Goal: Information Seeking & Learning: Learn about a topic

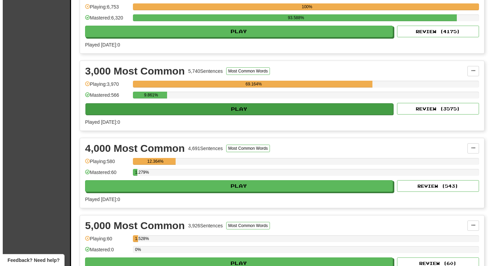
scroll to position [277, 0]
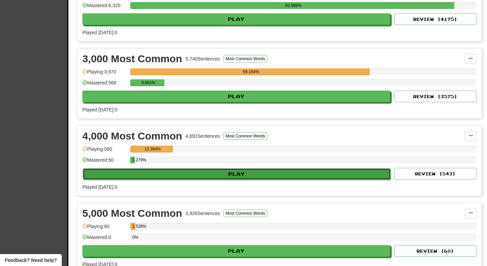
click at [215, 173] on button "Play" at bounding box center [237, 174] width 308 height 12
select select "**"
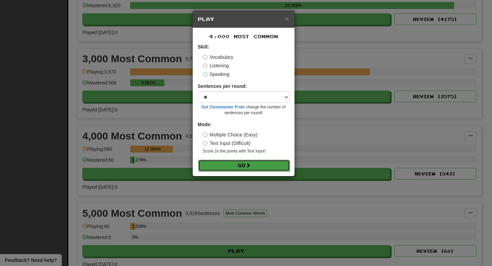
click at [216, 166] on button "Go" at bounding box center [244, 166] width 92 height 12
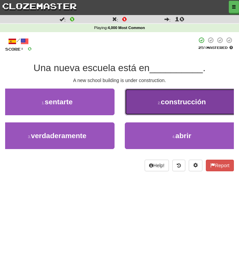
click at [142, 98] on button "2 . construcción" at bounding box center [182, 102] width 114 height 27
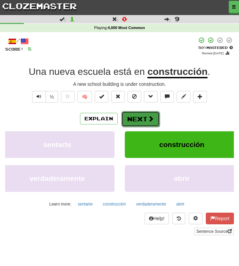
click at [143, 117] on button "Next" at bounding box center [140, 119] width 38 height 16
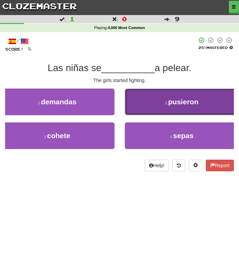
click at [141, 103] on button "2 . pusieron" at bounding box center [182, 102] width 114 height 27
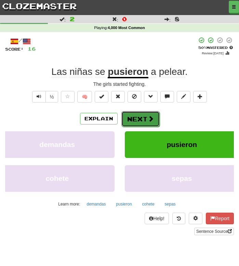
click at [141, 116] on button "Next" at bounding box center [140, 119] width 38 height 16
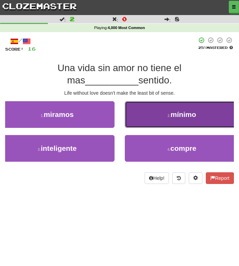
click at [150, 114] on button "2 . mínimo" at bounding box center [182, 114] width 114 height 27
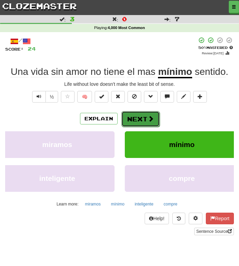
click at [148, 118] on span at bounding box center [151, 119] width 6 height 6
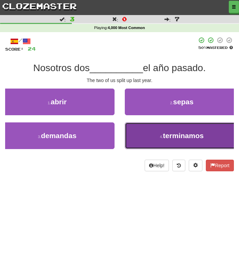
click at [160, 136] on small "4 ." at bounding box center [161, 137] width 3 height 4
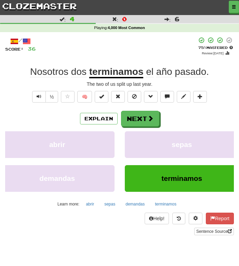
click at [206, 112] on div "Explain Next" at bounding box center [119, 119] width 229 height 16
click at [135, 124] on button "Next" at bounding box center [140, 119] width 38 height 16
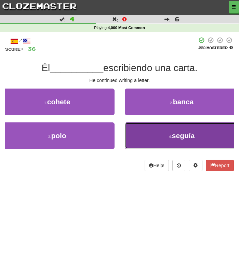
click at [150, 139] on button "4 . seguía" at bounding box center [182, 135] width 114 height 27
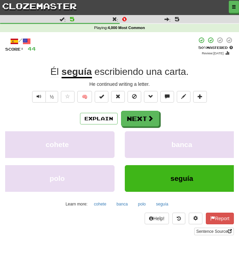
click at [34, 12] on div at bounding box center [119, 7] width 239 height 14
click at [37, 8] on link "clozemaster" at bounding box center [39, 6] width 79 height 12
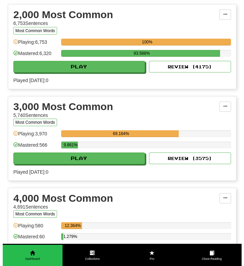
scroll to position [338, 0]
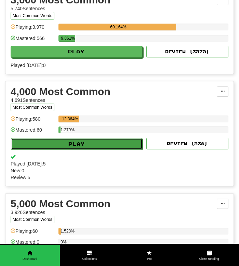
click at [81, 149] on button "Play" at bounding box center [77, 144] width 132 height 12
select select "**"
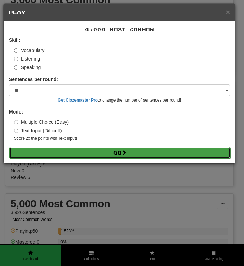
click at [81, 149] on button "Go" at bounding box center [119, 153] width 221 height 12
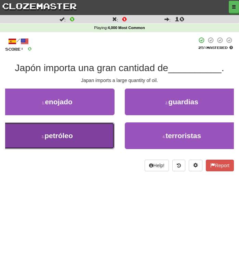
click at [77, 134] on button "3 . petróleo" at bounding box center [57, 135] width 114 height 27
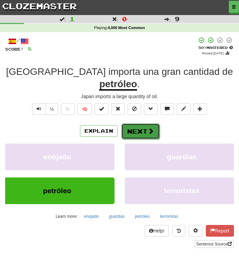
click at [136, 123] on button "Next" at bounding box center [140, 131] width 38 height 16
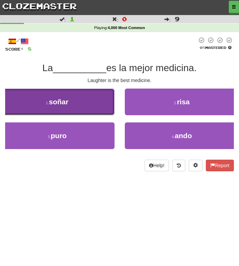
click at [85, 103] on button "1 . soñar" at bounding box center [57, 102] width 114 height 27
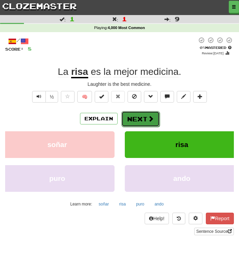
click at [141, 115] on button "Next" at bounding box center [140, 119] width 38 height 16
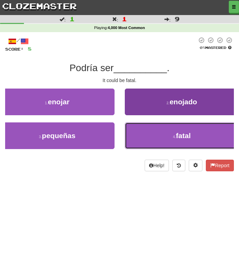
click at [152, 134] on button "4 . fatal" at bounding box center [182, 135] width 114 height 27
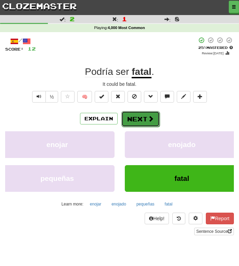
click at [145, 120] on button "Next" at bounding box center [140, 119] width 38 height 16
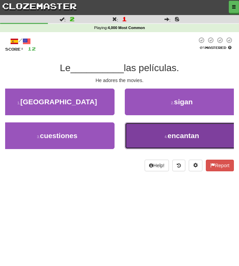
click at [150, 140] on button "4 . encantan" at bounding box center [182, 135] width 114 height 27
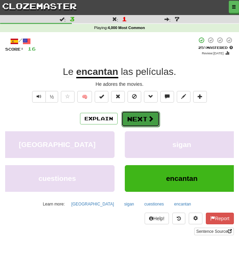
click at [135, 117] on button "Next" at bounding box center [140, 119] width 38 height 16
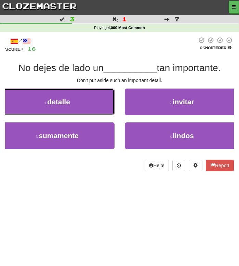
click at [80, 107] on button "1 . detalle" at bounding box center [57, 102] width 114 height 27
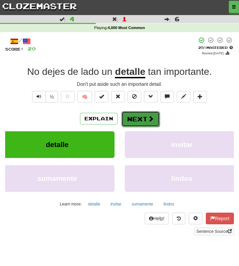
click at [137, 117] on button "Next" at bounding box center [140, 119] width 38 height 16
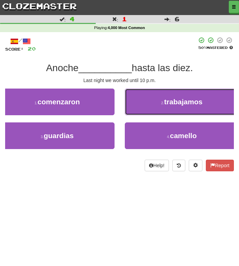
click at [138, 105] on button "2 . trabajamos" at bounding box center [182, 102] width 114 height 27
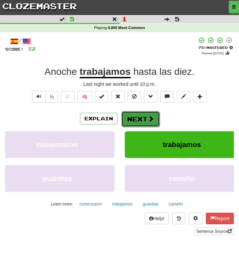
click at [135, 117] on button "Next" at bounding box center [140, 119] width 38 height 16
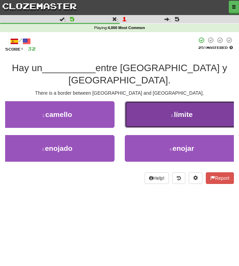
click at [154, 104] on button "2 . límite" at bounding box center [182, 114] width 114 height 27
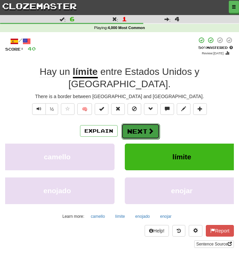
click at [143, 123] on button "Next" at bounding box center [140, 131] width 38 height 16
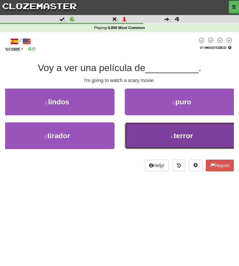
click at [159, 139] on button "4 . terror" at bounding box center [182, 135] width 114 height 27
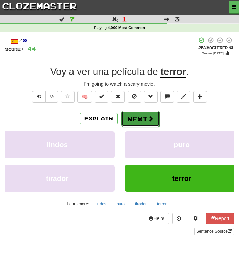
click at [147, 113] on button "Next" at bounding box center [140, 119] width 38 height 16
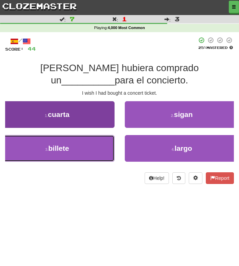
click at [80, 150] on button "3 . billete" at bounding box center [57, 148] width 114 height 27
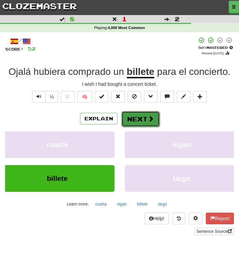
click at [130, 121] on button "Next" at bounding box center [140, 119] width 38 height 16
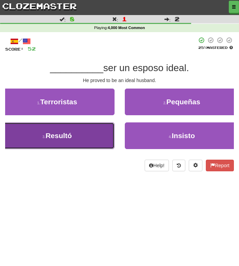
click at [94, 135] on button "3 . Resultó" at bounding box center [57, 135] width 114 height 27
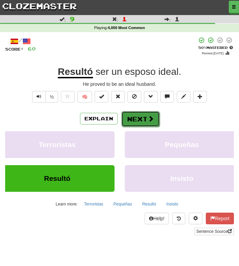
click at [129, 120] on button "Next" at bounding box center [140, 119] width 38 height 16
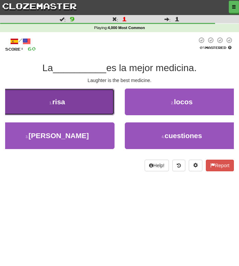
click at [81, 104] on button "1 . risa" at bounding box center [57, 102] width 114 height 27
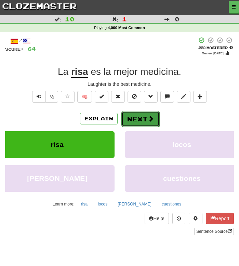
click at [137, 119] on button "Next" at bounding box center [140, 119] width 38 height 16
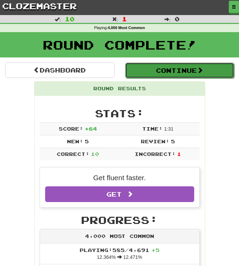
click at [150, 72] on button "Continue" at bounding box center [179, 71] width 109 height 16
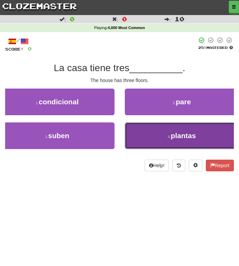
click at [153, 133] on button "4 . plantas" at bounding box center [182, 135] width 114 height 27
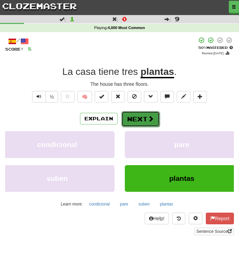
click at [137, 117] on button "Next" at bounding box center [140, 119] width 38 height 16
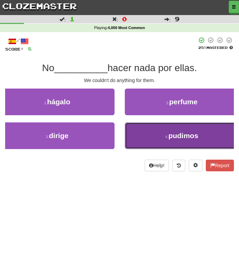
click at [148, 138] on button "4 . pudimos" at bounding box center [182, 135] width 114 height 27
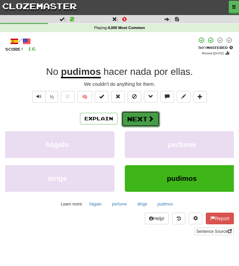
click at [130, 112] on button "Next" at bounding box center [140, 119] width 38 height 16
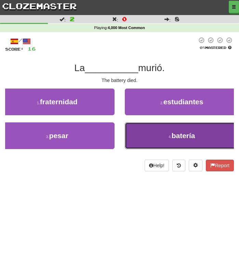
click at [144, 135] on button "4 . batería" at bounding box center [182, 135] width 114 height 27
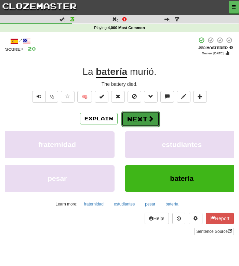
click at [144, 115] on button "Next" at bounding box center [140, 119] width 38 height 16
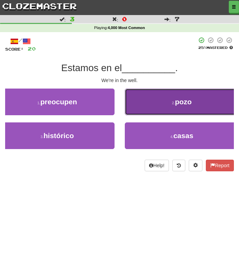
click at [146, 101] on button "2 . pozo" at bounding box center [182, 102] width 114 height 27
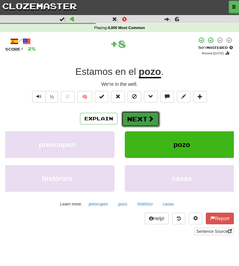
click at [142, 123] on button "Next" at bounding box center [140, 119] width 38 height 16
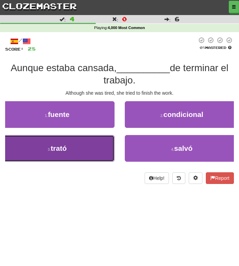
click at [75, 147] on button "3 . trató" at bounding box center [57, 148] width 114 height 27
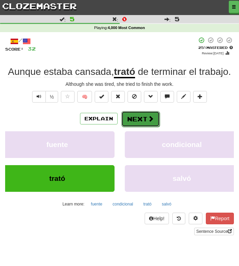
click at [135, 117] on button "Next" at bounding box center [140, 119] width 38 height 16
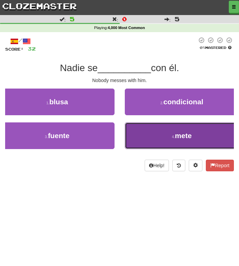
click at [142, 131] on button "4 . mete" at bounding box center [182, 135] width 114 height 27
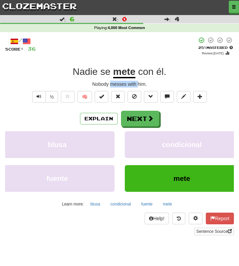
drag, startPoint x: 111, startPoint y: 84, endPoint x: 137, endPoint y: 84, distance: 26.0
click at [137, 84] on div "Nobody messes with him." at bounding box center [119, 84] width 229 height 7
click at [138, 122] on button "Next" at bounding box center [140, 119] width 38 height 16
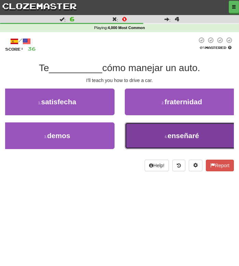
click at [186, 135] on span "enseñaré" at bounding box center [182, 136] width 31 height 8
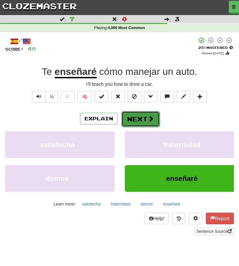
click at [151, 119] on span at bounding box center [151, 119] width 6 height 6
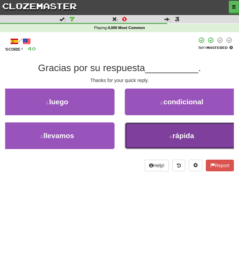
click at [151, 136] on button "4 . rápida" at bounding box center [182, 135] width 114 height 27
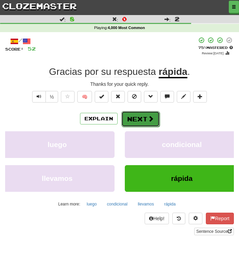
click at [140, 118] on button "Next" at bounding box center [140, 119] width 38 height 16
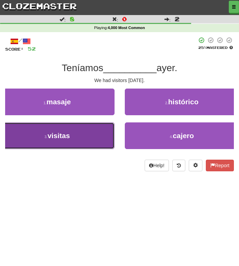
click at [87, 140] on button "3 . visitas" at bounding box center [57, 135] width 114 height 27
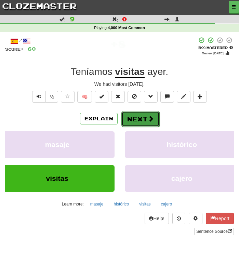
click at [135, 119] on button "Next" at bounding box center [140, 119] width 38 height 16
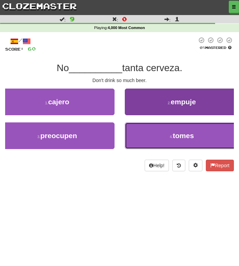
click at [145, 143] on button "4 . tomes" at bounding box center [182, 135] width 114 height 27
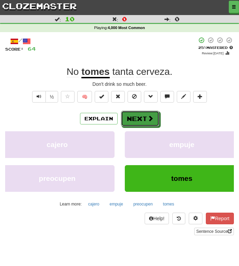
click at [135, 117] on button "Next" at bounding box center [140, 119] width 38 height 16
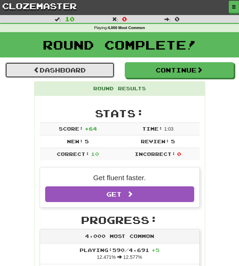
click at [87, 66] on link "Dashboard" at bounding box center [59, 70] width 109 height 16
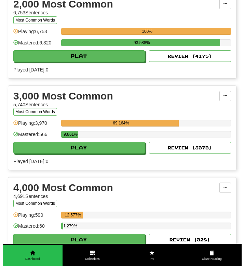
scroll to position [223, 0]
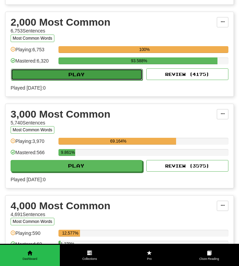
click at [109, 80] on button "Play" at bounding box center [77, 75] width 132 height 12
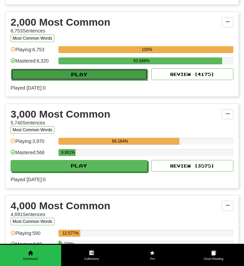
select select "**"
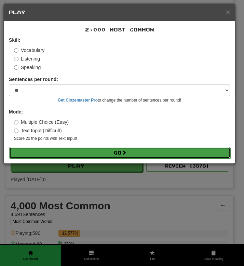
click at [118, 154] on button "Go" at bounding box center [119, 153] width 221 height 12
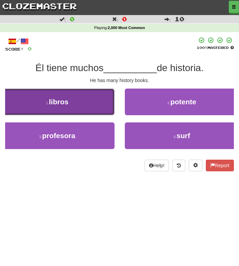
click at [92, 108] on button "1 . libros" at bounding box center [57, 102] width 114 height 27
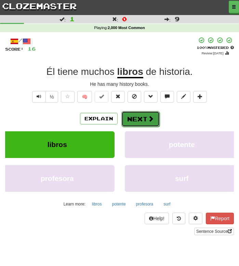
click at [140, 122] on button "Next" at bounding box center [140, 119] width 38 height 16
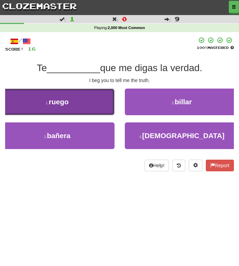
click at [78, 101] on button "1 . ruego" at bounding box center [57, 102] width 114 height 27
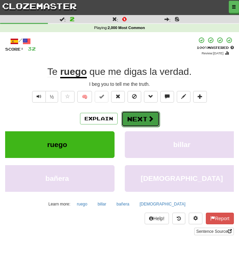
click at [140, 120] on button "Next" at bounding box center [140, 119] width 38 height 16
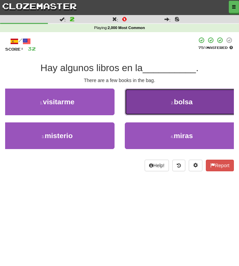
click at [154, 104] on button "2 . bolsa" at bounding box center [182, 102] width 114 height 27
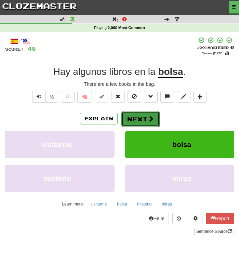
click at [144, 119] on button "Next" at bounding box center [140, 119] width 38 height 16
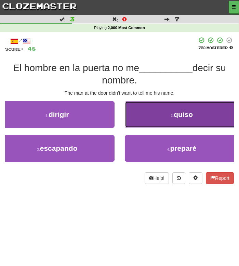
click at [146, 120] on button "2 . quiso" at bounding box center [182, 114] width 114 height 27
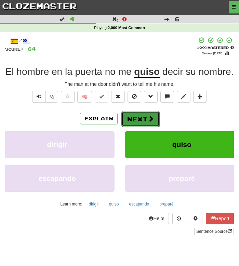
click at [144, 119] on button "Next" at bounding box center [140, 119] width 38 height 16
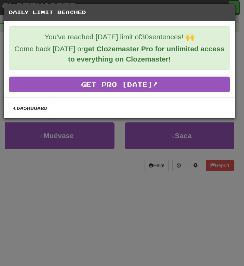
click at [31, 113] on div "Dashboard" at bounding box center [119, 107] width 231 height 21
click at [32, 110] on link "Dashboard" at bounding box center [30, 108] width 42 height 10
